Goal: Task Accomplishment & Management: Use online tool/utility

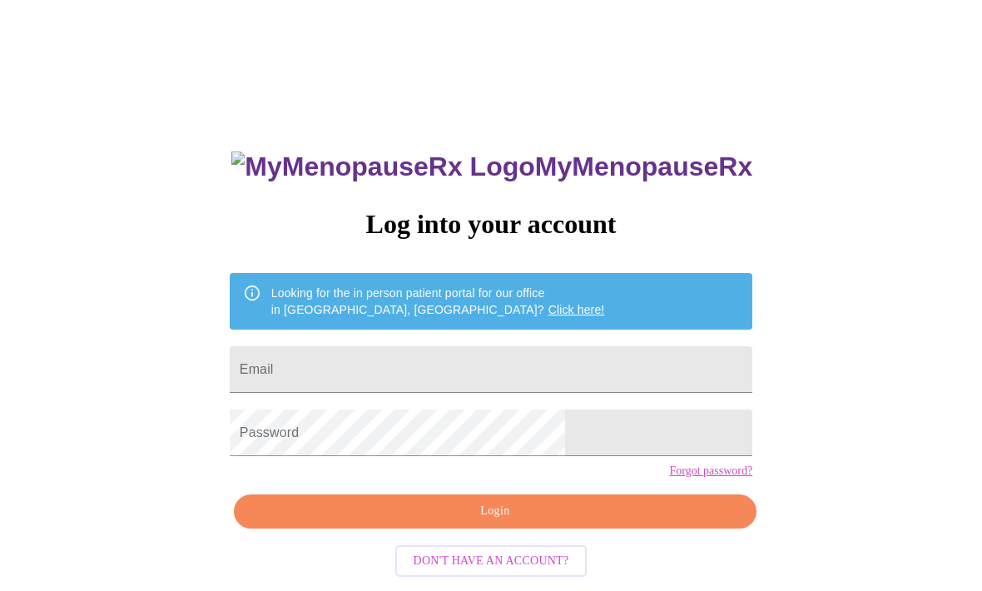
scroll to position [72, 0]
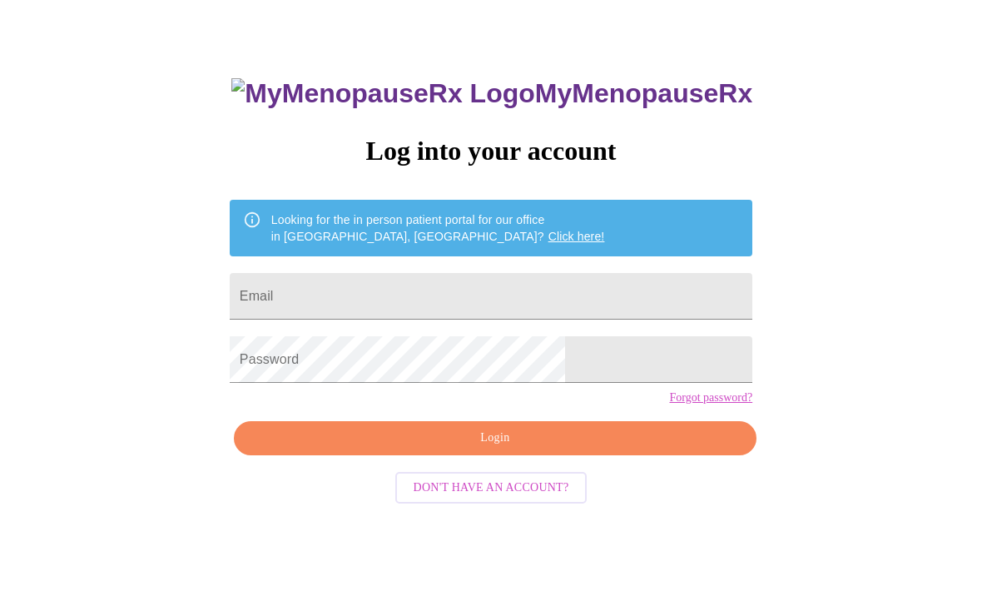
click at [460, 286] on input "Email" at bounding box center [491, 297] width 522 height 47
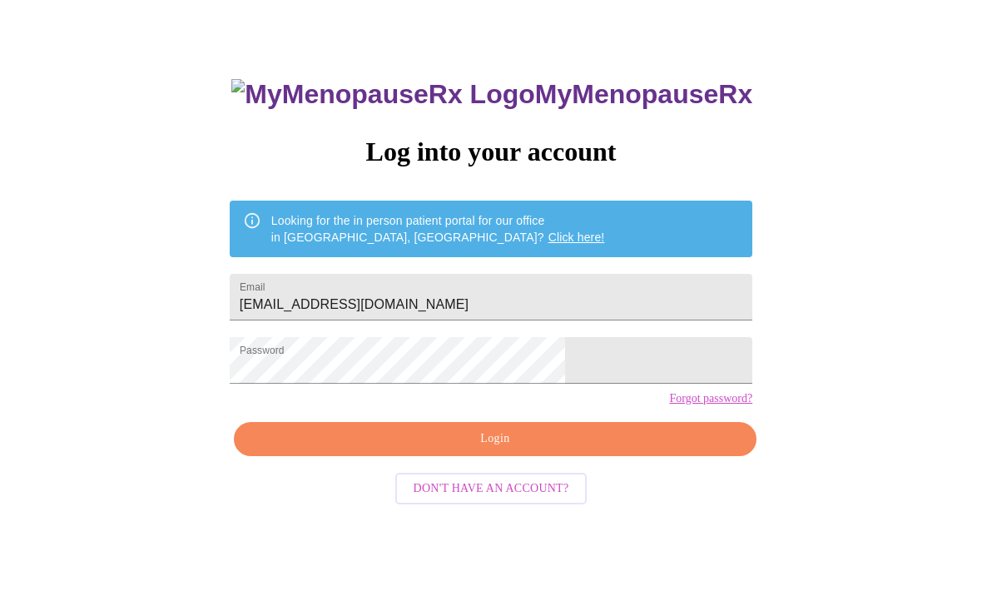
click at [595, 449] on span "Login" at bounding box center [495, 438] width 484 height 21
click at [497, 449] on span "Login" at bounding box center [495, 438] width 484 height 21
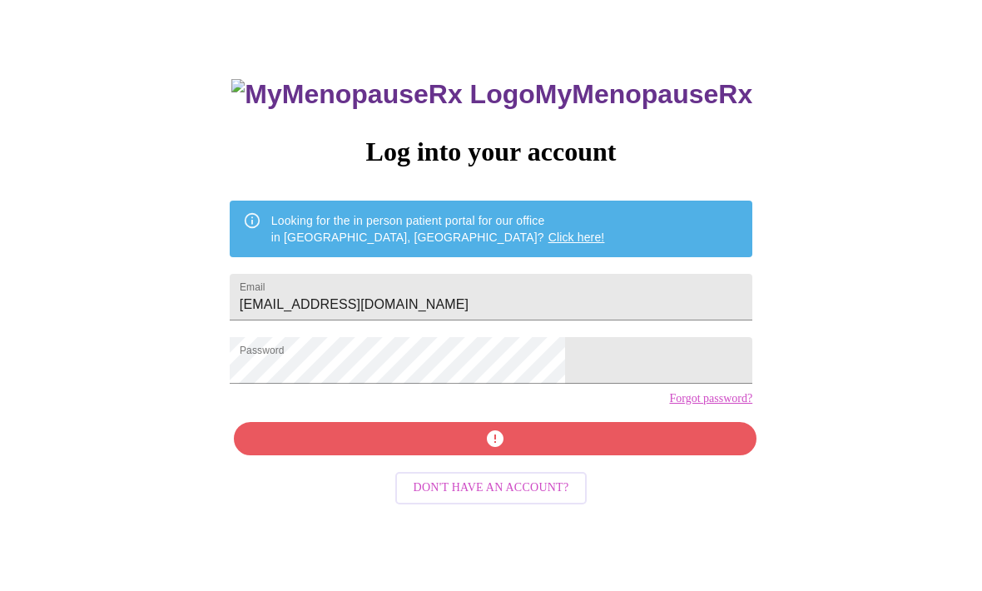
click at [342, 294] on input "[EMAIL_ADDRESS][DOMAIN_NAME]" at bounding box center [491, 297] width 522 height 47
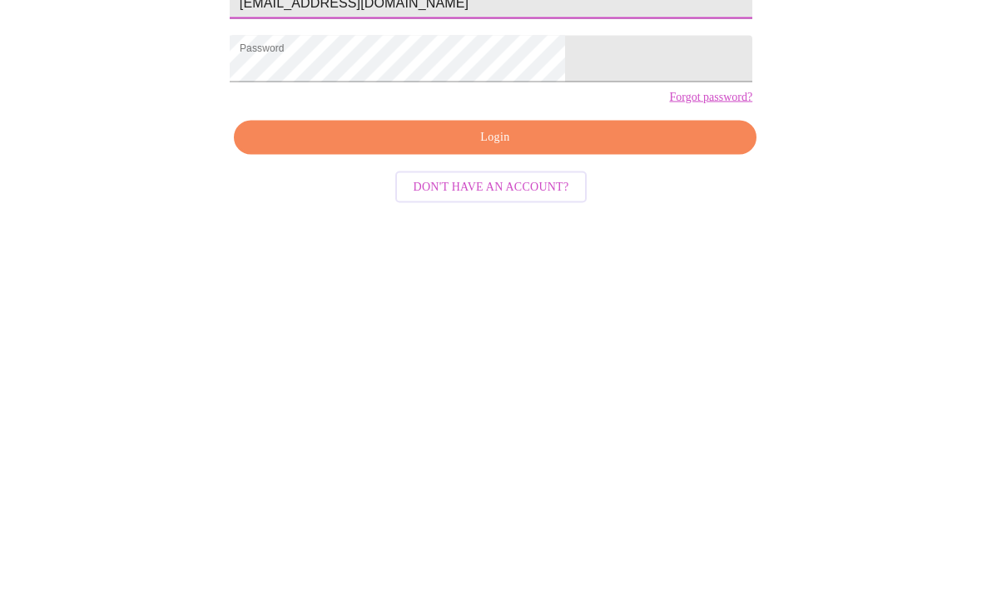
type input "[EMAIL_ADDRESS][DOMAIN_NAME]"
click at [545, 428] on span "Login" at bounding box center [495, 438] width 484 height 21
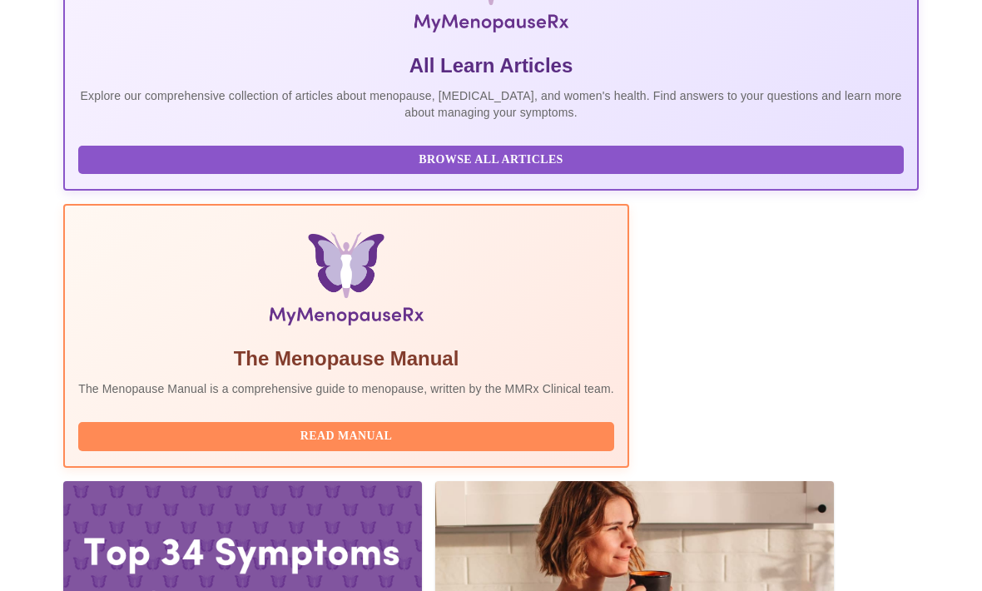
scroll to position [393, 0]
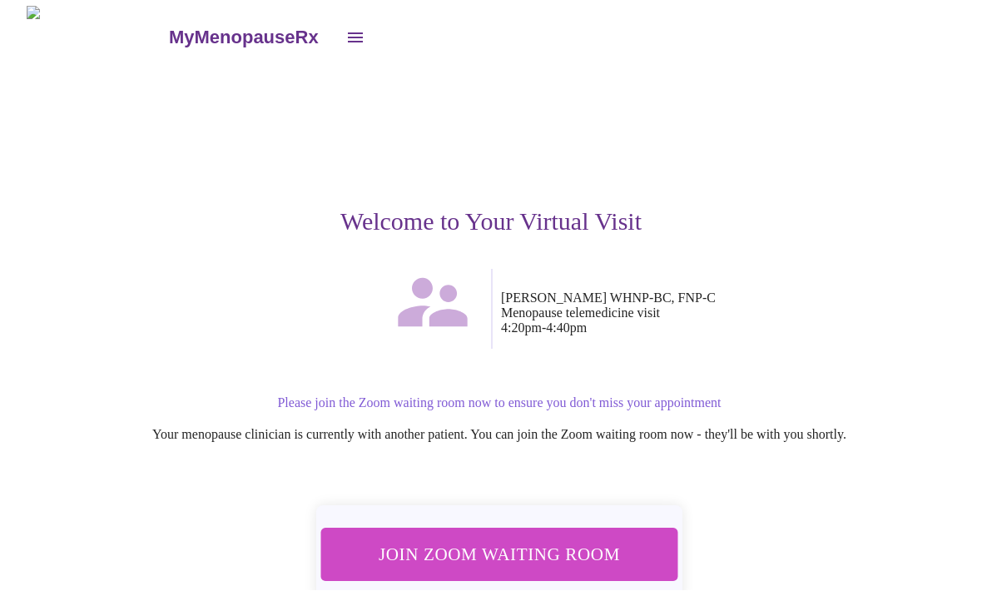
scroll to position [1, 0]
